Goal: Task Accomplishment & Management: Manage account settings

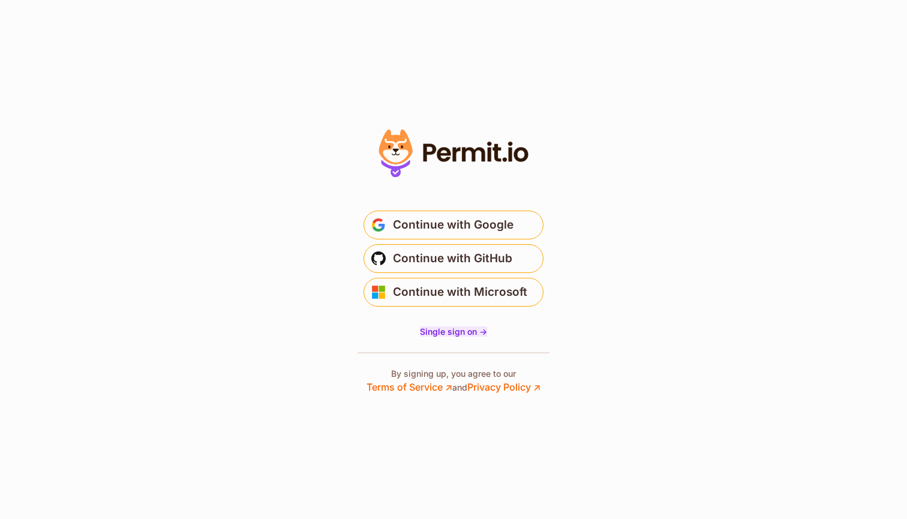
click at [469, 332] on span "Single sign on ->" at bounding box center [453, 331] width 67 height 10
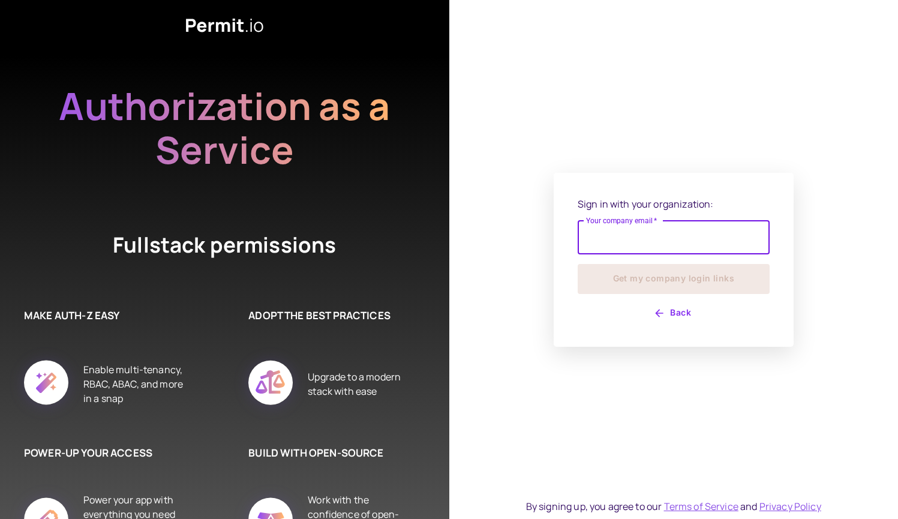
click at [613, 242] on input "Your company email   *" at bounding box center [674, 238] width 192 height 34
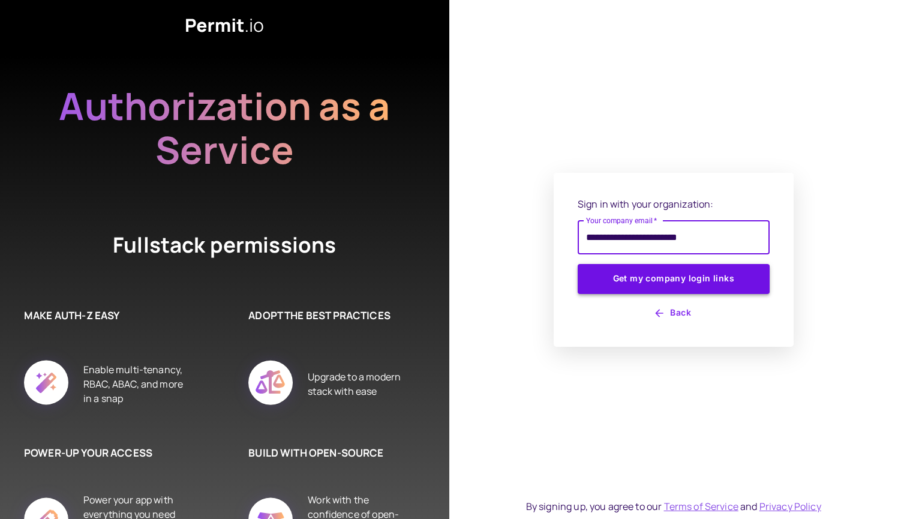
type input "**********"
click at [640, 284] on button "Get my company login links" at bounding box center [674, 279] width 192 height 30
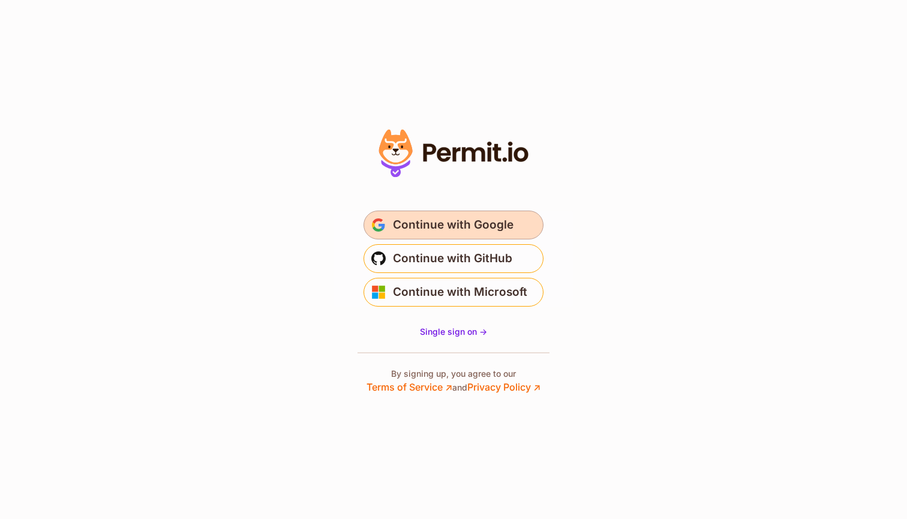
click at [447, 215] on span "Continue with Google" at bounding box center [453, 224] width 121 height 19
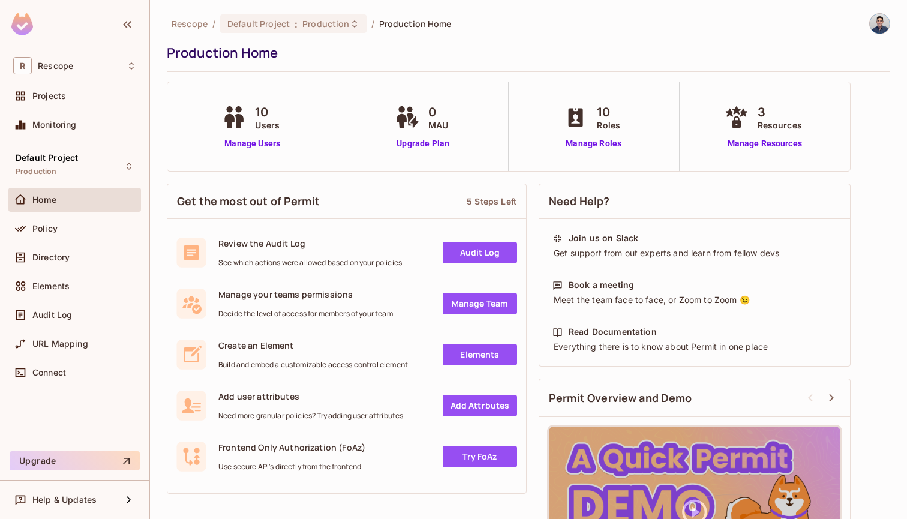
click at [259, 113] on span "10" at bounding box center [267, 112] width 25 height 18
click at [253, 148] on link "Manage Users" at bounding box center [252, 143] width 67 height 13
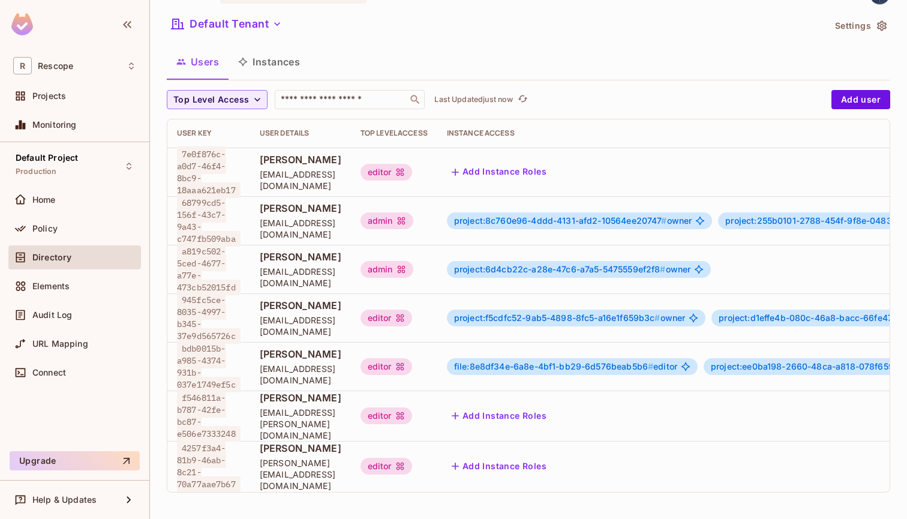
scroll to position [2, 0]
click at [290, 397] on span "John Doe" at bounding box center [301, 397] width 82 height 13
click at [262, 23] on button "Default Tenant" at bounding box center [227, 23] width 120 height 19
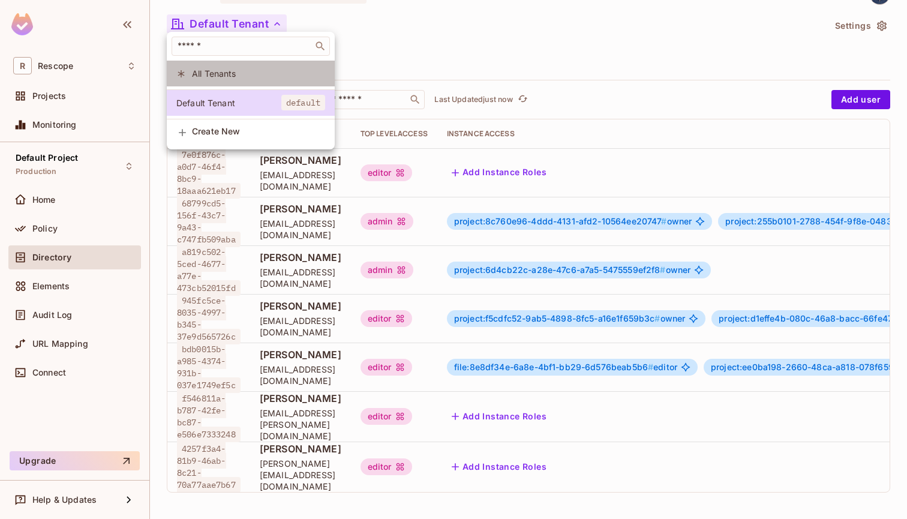
click at [222, 66] on li "All Tenants" at bounding box center [251, 74] width 168 height 26
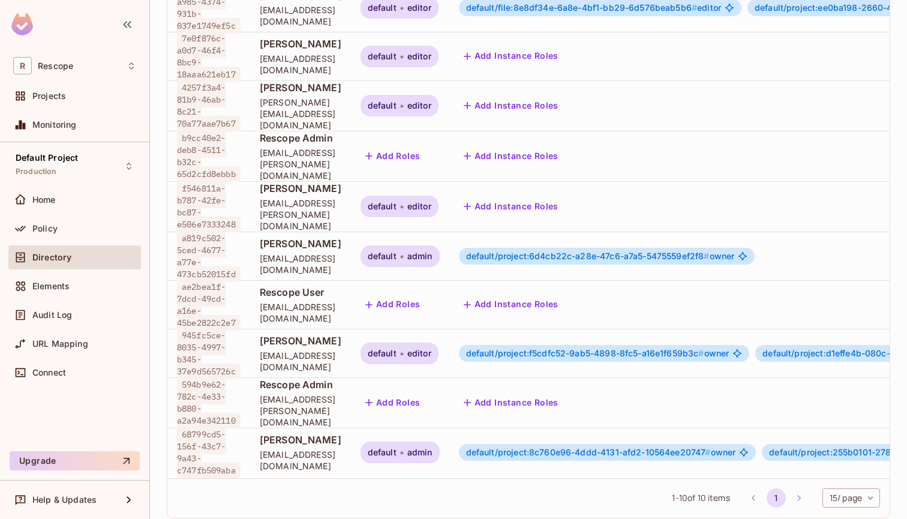
scroll to position [198, 0]
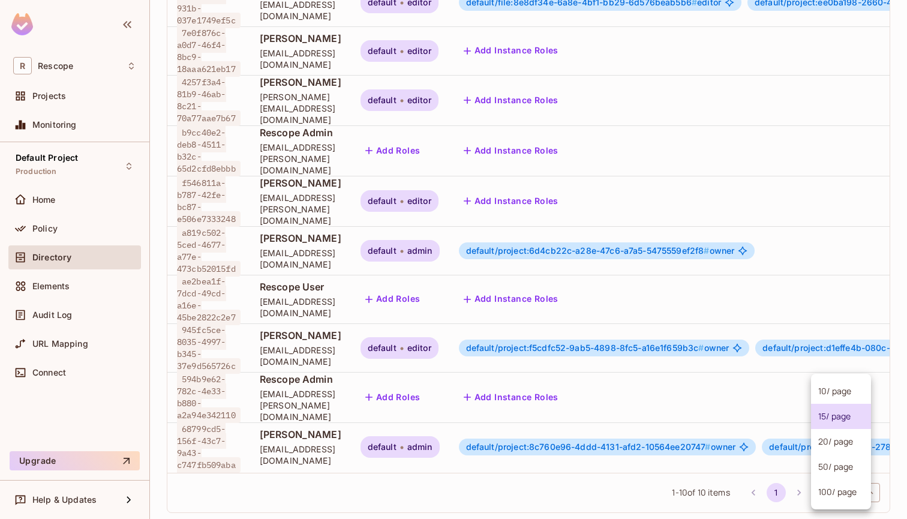
click at [816, 489] on body "R Rescope Projects Monitoring Default Project Production Home Policy Directory …" at bounding box center [453, 259] width 907 height 519
click at [834, 439] on li "20 / page" at bounding box center [841, 441] width 60 height 25
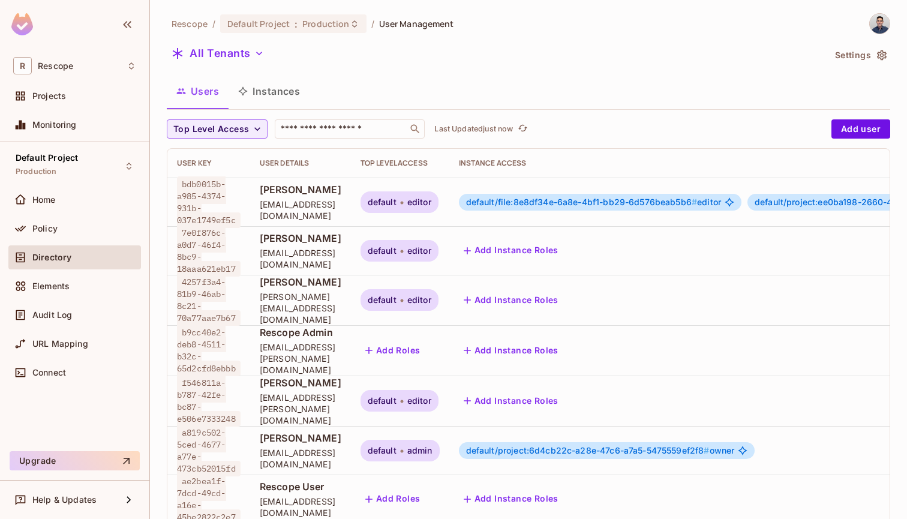
scroll to position [0, 0]
click at [59, 101] on div "Projects" at bounding box center [74, 96] width 123 height 14
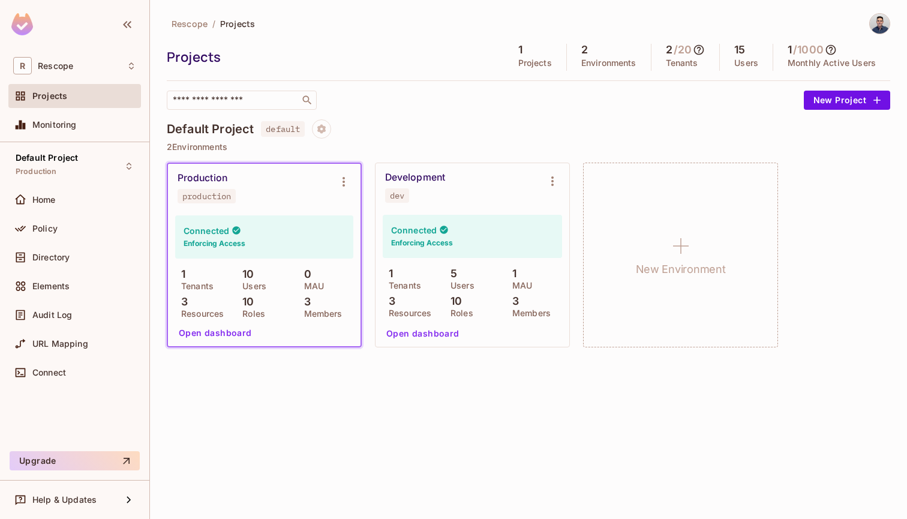
click at [249, 184] on div "Production production" at bounding box center [255, 187] width 154 height 31
click at [206, 178] on div "Production" at bounding box center [203, 178] width 50 height 12
click at [286, 215] on div "Connected Enforcing Access" at bounding box center [264, 236] width 178 height 43
click at [443, 202] on div "Development dev" at bounding box center [462, 187] width 155 height 31
click at [427, 331] on button "Open dashboard" at bounding box center [423, 333] width 83 height 19
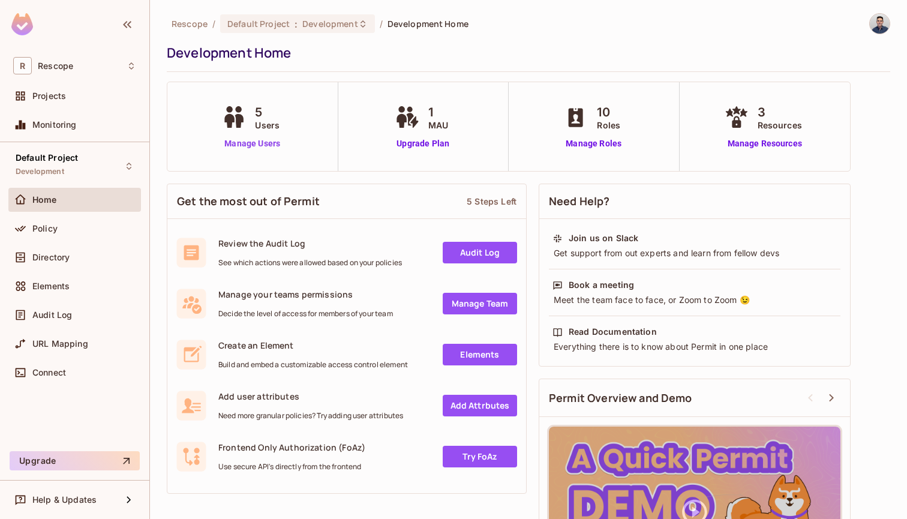
click at [262, 145] on link "Manage Users" at bounding box center [252, 143] width 67 height 13
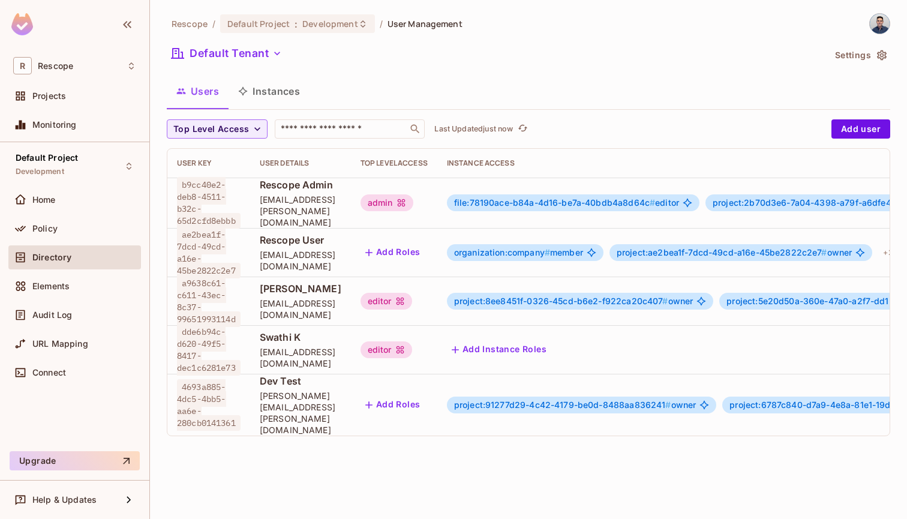
scroll to position [1, 0]
click at [425, 395] on button "Add Roles" at bounding box center [393, 404] width 65 height 19
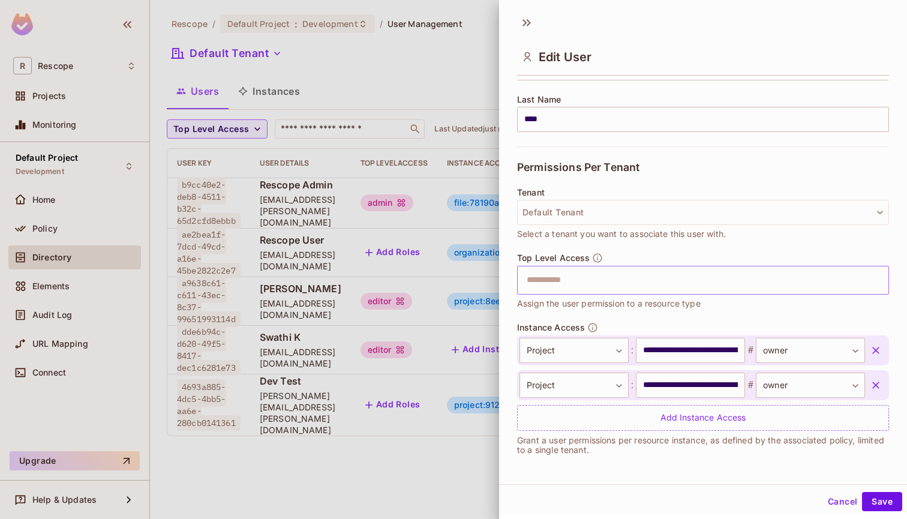
scroll to position [189, 0]
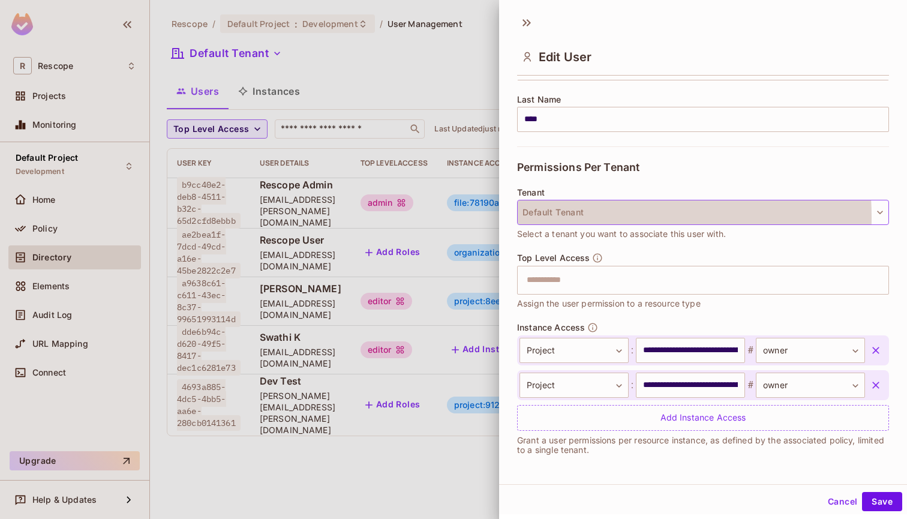
click at [565, 217] on button "Default Tenant" at bounding box center [703, 212] width 372 height 25
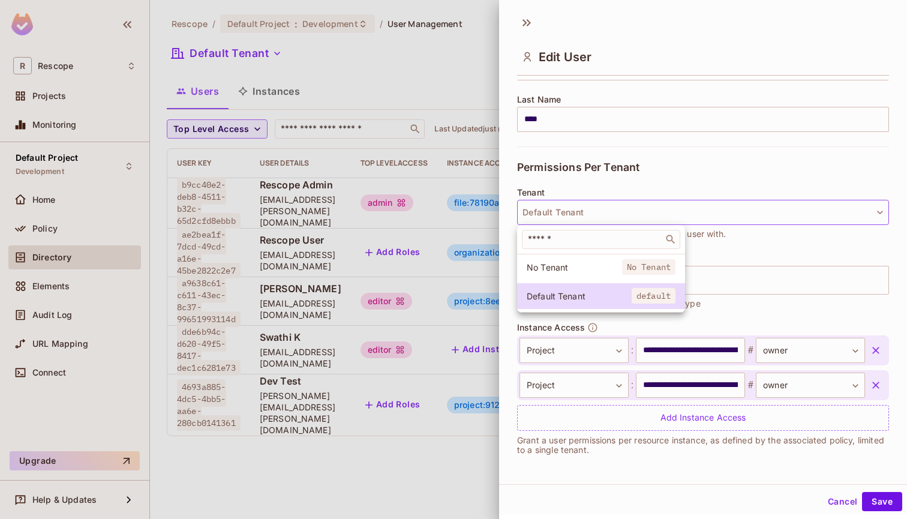
click at [758, 273] on div at bounding box center [453, 259] width 907 height 519
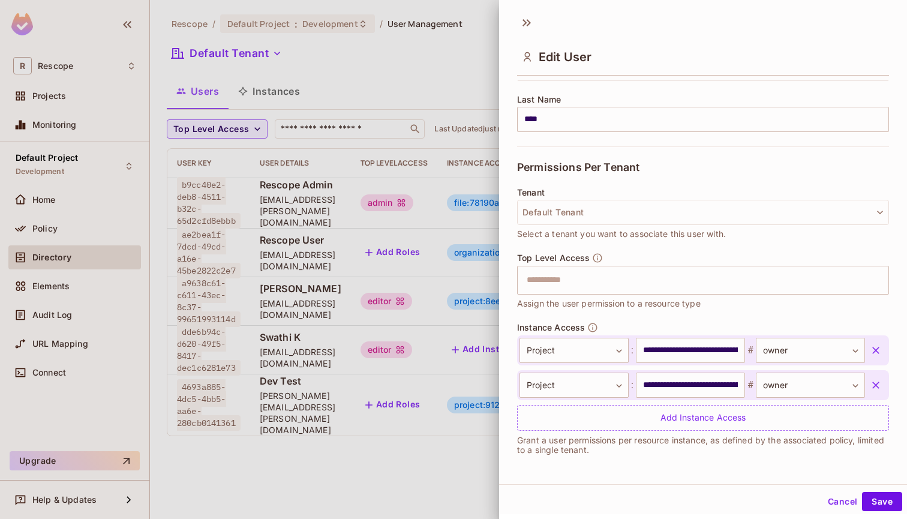
click at [625, 295] on div "Top Level Access ​ Assign the user permission to a resource type" at bounding box center [703, 282] width 372 height 58
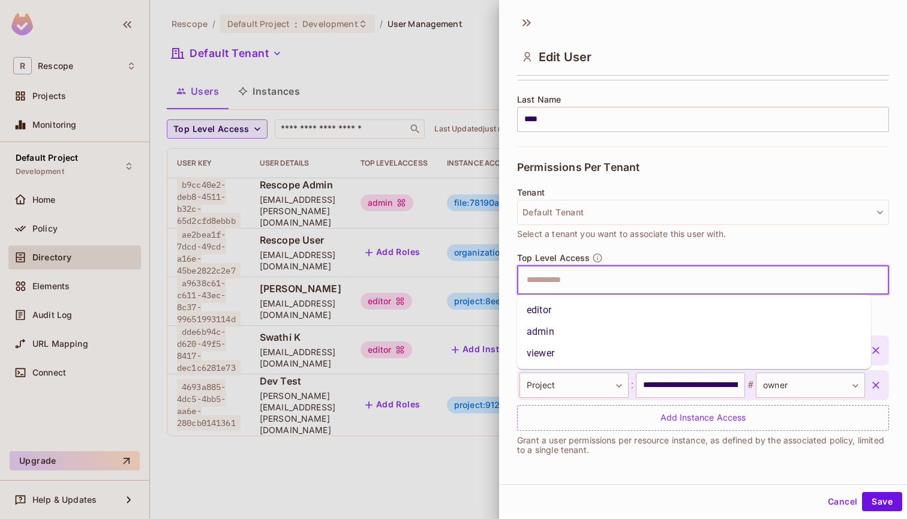
click at [589, 287] on input "text" at bounding box center [693, 280] width 346 height 24
click at [557, 328] on li "admin" at bounding box center [694, 332] width 354 height 22
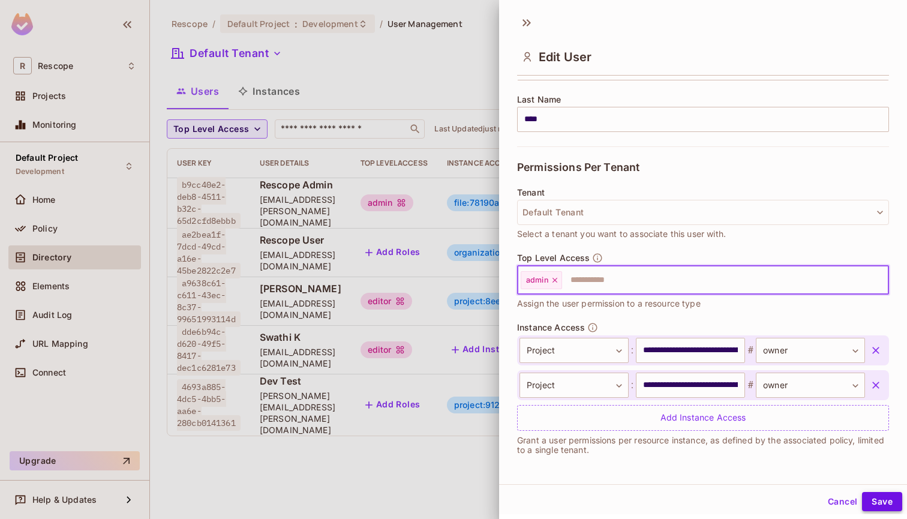
click at [867, 496] on button "Save" at bounding box center [882, 501] width 40 height 19
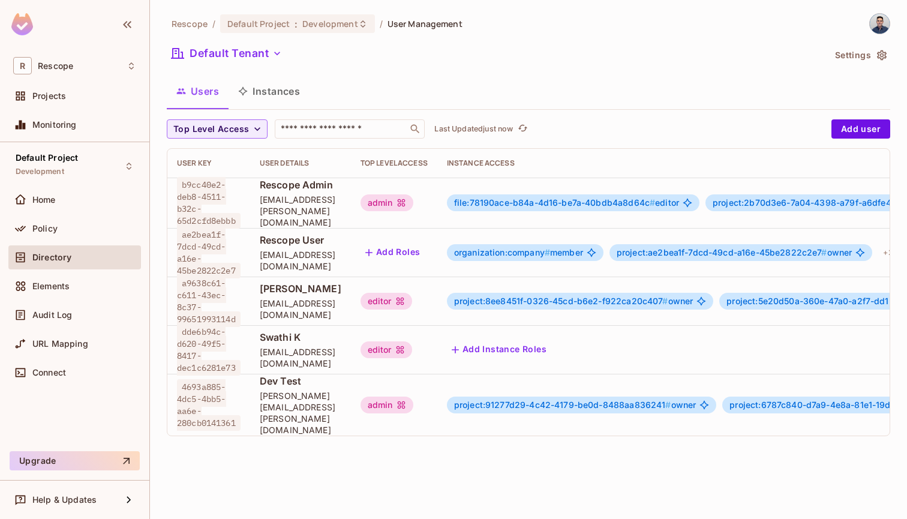
scroll to position [2, 0]
click at [574, 81] on div "Users Instances" at bounding box center [529, 91] width 724 height 30
click at [526, 97] on div "Users Instances" at bounding box center [529, 91] width 724 height 30
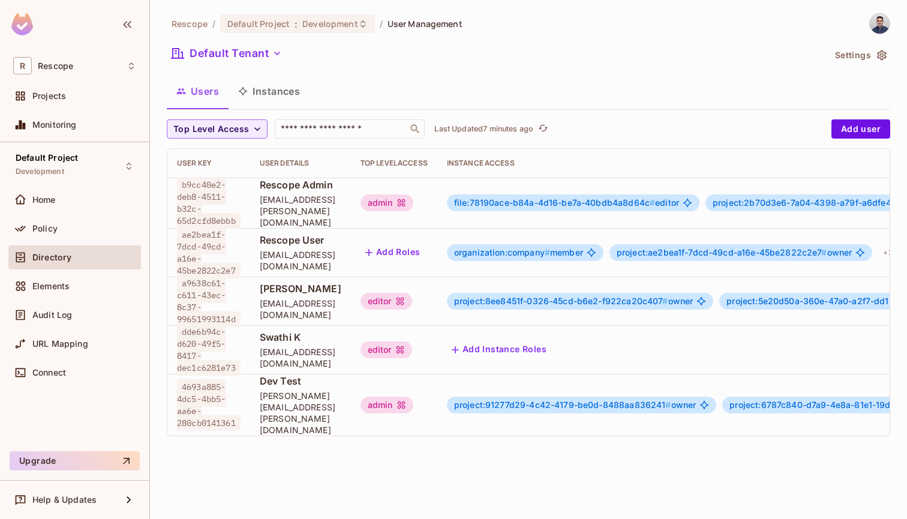
click at [525, 77] on div "Users Instances" at bounding box center [529, 91] width 724 height 30
click at [511, 66] on div "Default Tenant" at bounding box center [496, 55] width 658 height 23
drag, startPoint x: 438, startPoint y: 370, endPoint x: 438, endPoint y: 380, distance: 10.2
click at [438, 370] on tbody "b9cc40e2-deb8-4511-b32c-65d2cfd8ebbb Rescope Admin [EMAIL_ADDRESS][PERSON_NAME]…" at bounding box center [612, 307] width 890 height 258
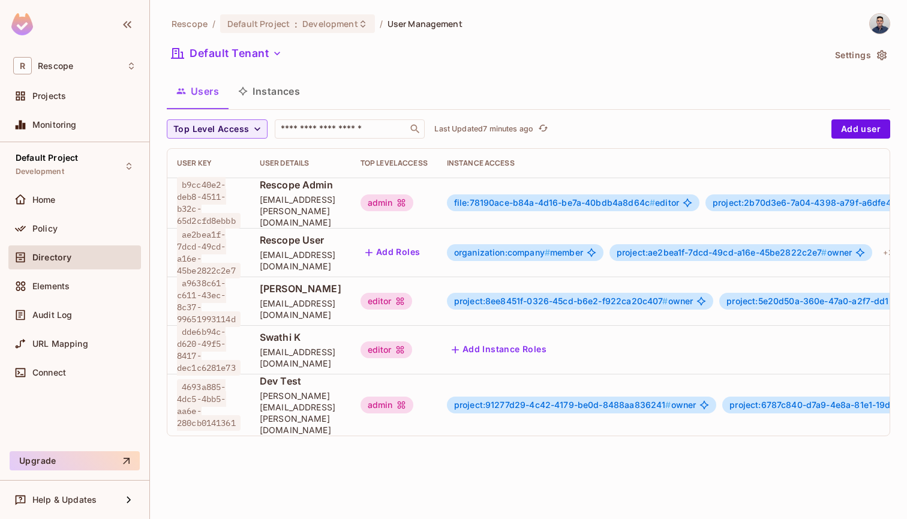
click at [425, 468] on div "Rescope / Default Project : Development / User Management Default Tenant Settin…" at bounding box center [528, 259] width 757 height 519
click at [190, 396] on span "4693a885-4dc5-4bb5-aa6e-280cb0141361" at bounding box center [209, 405] width 64 height 52
click at [323, 397] on span "[PERSON_NAME][EMAIL_ADDRESS][PERSON_NAME][DOMAIN_NAME]" at bounding box center [301, 413] width 82 height 46
click at [295, 388] on span "Dev Test" at bounding box center [301, 380] width 82 height 13
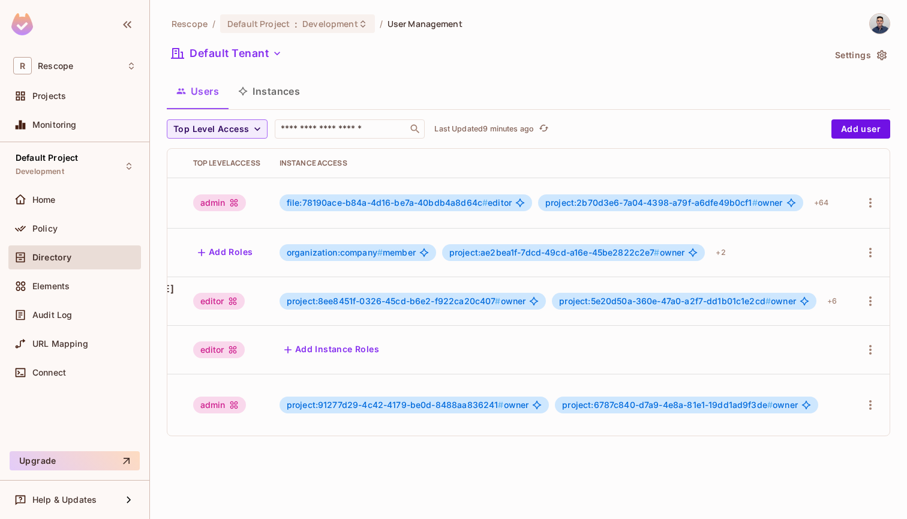
scroll to position [2, 247]
click at [864, 398] on icon "button" at bounding box center [871, 405] width 14 height 14
click at [829, 415] on li "Edit" at bounding box center [810, 422] width 106 height 26
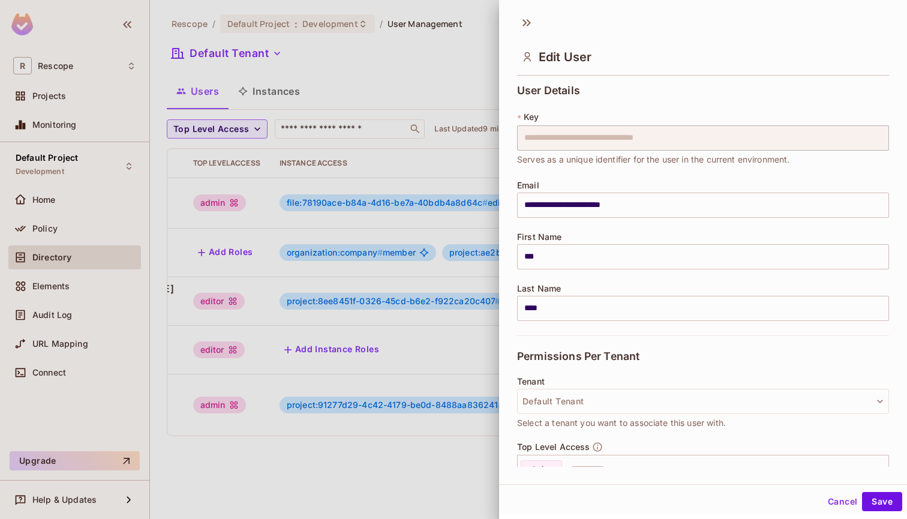
scroll to position [0, 0]
